Goal: Task Accomplishment & Management: Manage account settings

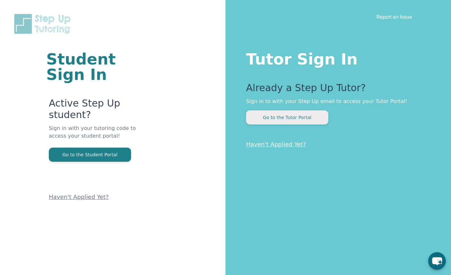
click at [281, 118] on button "Go to the Tutor Portal" at bounding box center [287, 118] width 82 height 14
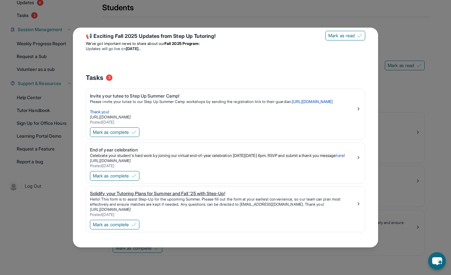
scroll to position [52, 0]
click at [223, 193] on div "Solidify your Tutoring Plans for Summer and Fall '25 with Step-Up!" at bounding box center [223, 194] width 266 height 6
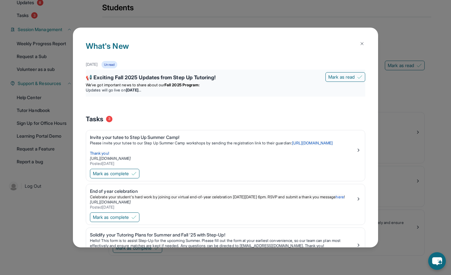
scroll to position [0, 0]
click at [362, 44] on img at bounding box center [362, 43] width 5 height 5
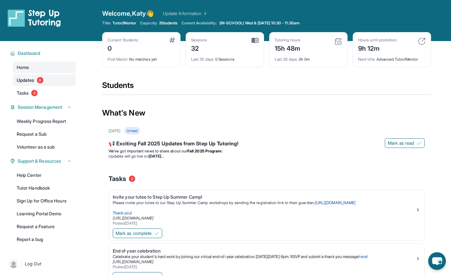
click at [21, 81] on span "Updates" at bounding box center [26, 80] width 18 height 6
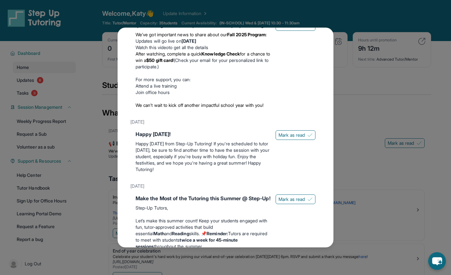
scroll to position [54, 0]
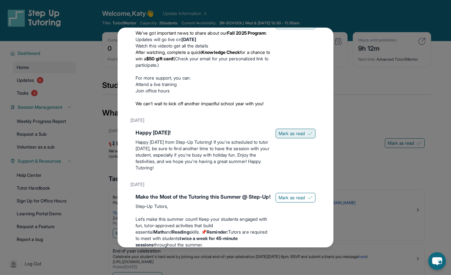
click at [285, 137] on span "Mark as read" at bounding box center [292, 133] width 26 height 6
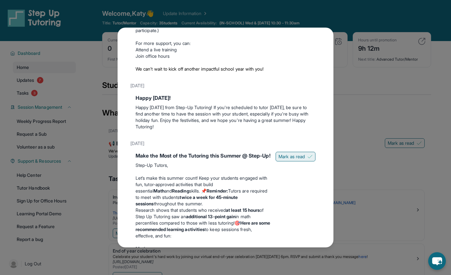
scroll to position [108, 0]
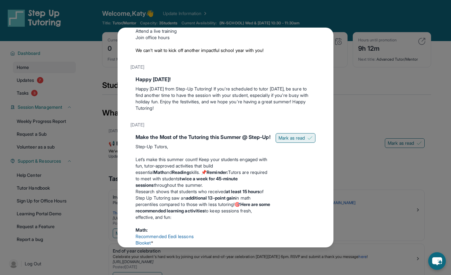
click at [282, 141] on span "Mark as read" at bounding box center [292, 138] width 26 height 6
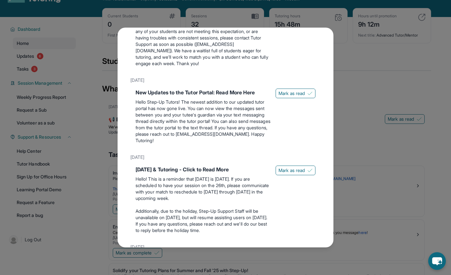
scroll to position [475, 0]
click at [300, 97] on span "Mark as read" at bounding box center [292, 93] width 26 height 6
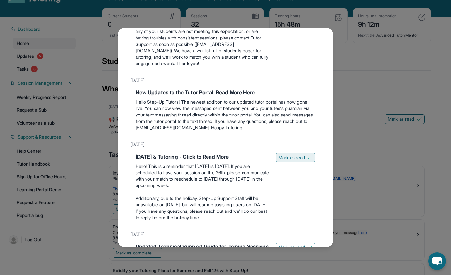
click at [297, 161] on span "Mark as read" at bounding box center [292, 158] width 26 height 6
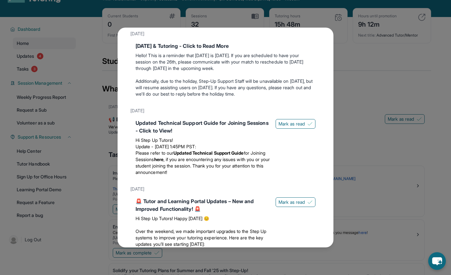
scroll to position [588, 0]
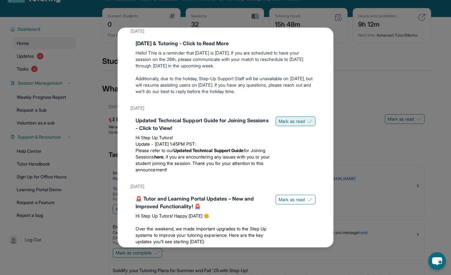
click at [293, 125] on span "Mark as read" at bounding box center [292, 121] width 26 height 6
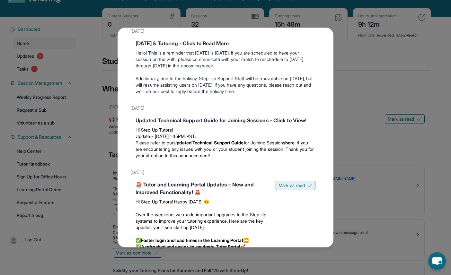
click at [285, 189] on span "Mark as read" at bounding box center [292, 186] width 26 height 6
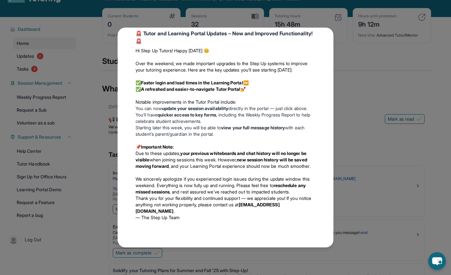
scroll to position [778, 0]
click at [65, 56] on div "Updates August 27th 📢 Exciting Fall 2025 Updates from Step Up Tutoring! We’ve g…" at bounding box center [225, 137] width 451 height 275
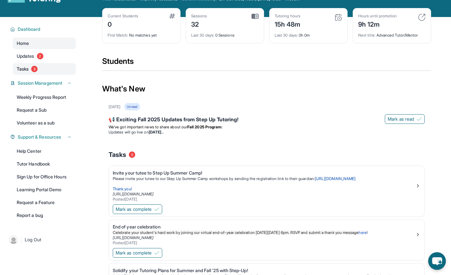
click at [25, 69] on span "Tasks" at bounding box center [23, 69] width 12 height 6
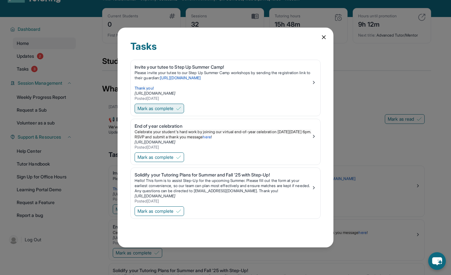
click at [154, 110] on span "Mark as complete" at bounding box center [156, 108] width 36 height 6
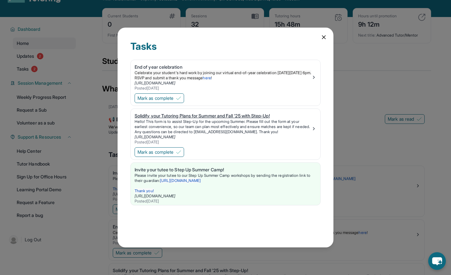
click at [158, 116] on div "Solidify your Tutoring Plans for Summer and Fall '25 with Step-Up!" at bounding box center [223, 116] width 177 height 6
click at [152, 101] on span "Mark as complete" at bounding box center [156, 98] width 36 height 6
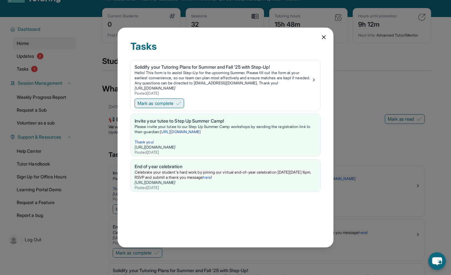
click at [153, 106] on span "Mark as complete" at bounding box center [156, 103] width 36 height 6
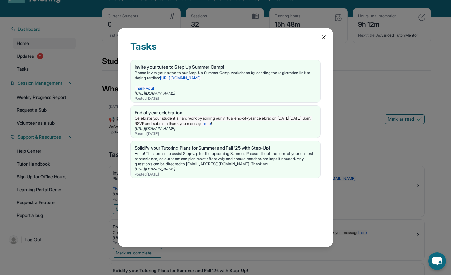
click at [77, 130] on div "Tasks Invite your tutee to Step Up Summer Camp! Please invite your tutee to our…" at bounding box center [225, 137] width 451 height 275
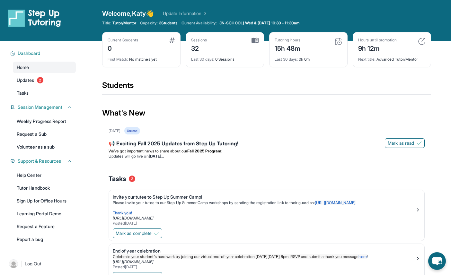
scroll to position [0, 0]
click at [307, 23] on icon at bounding box center [305, 23] width 4 height 4
